Goal: Submit feedback/report problem

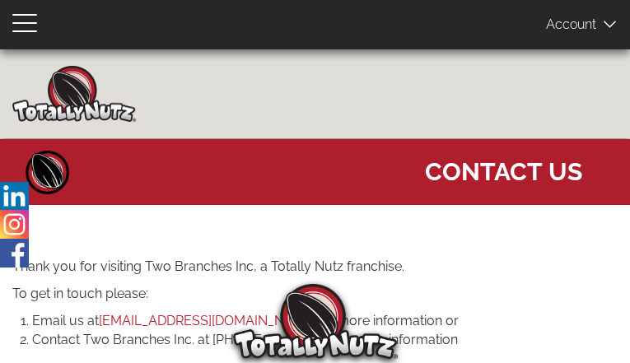
type input "yrEkgGAcY"
type input "toyaxuf055@gmail.com"
type input "2362928332"
